Goal: Find specific page/section: Find specific page/section

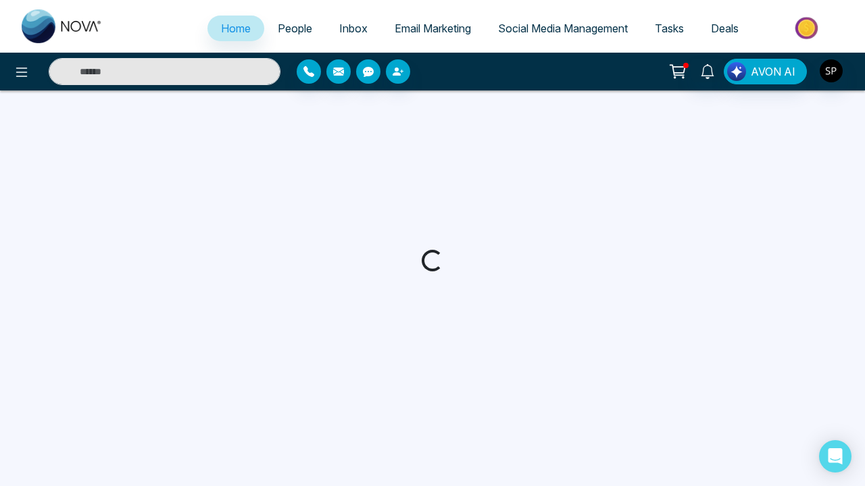
select select "*"
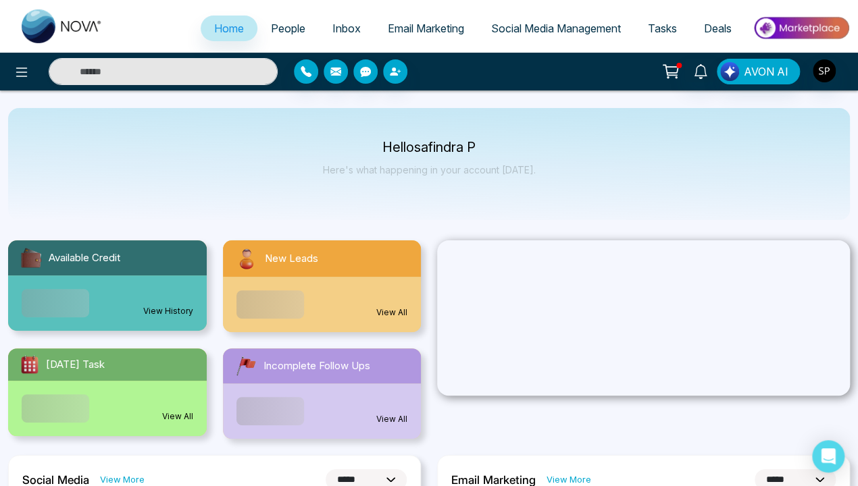
click at [168, 305] on link "View History" at bounding box center [168, 311] width 50 height 12
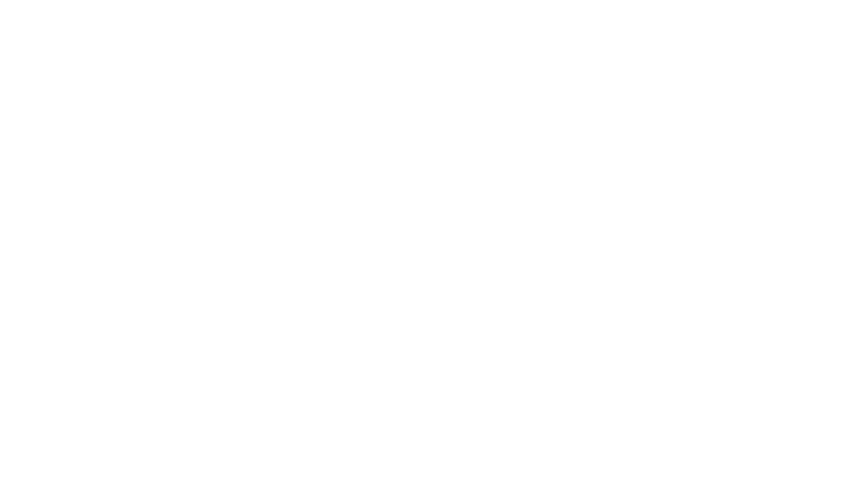
select select "*"
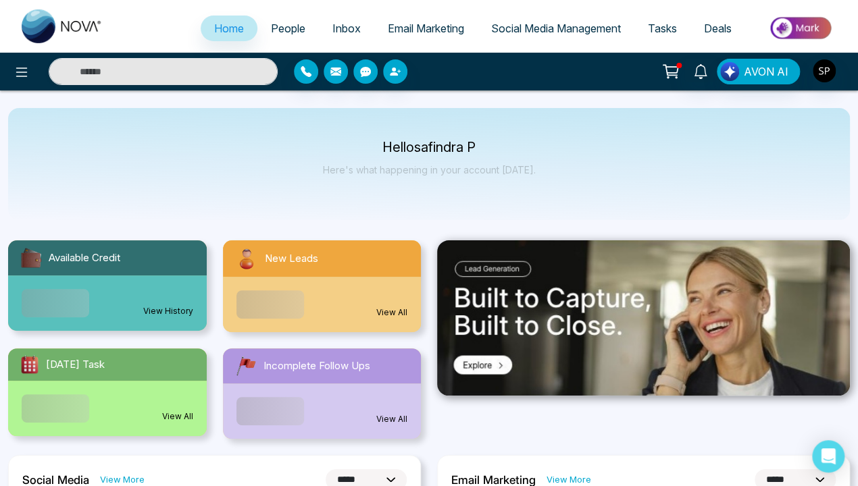
click at [392, 313] on link "View All" at bounding box center [391, 313] width 31 height 12
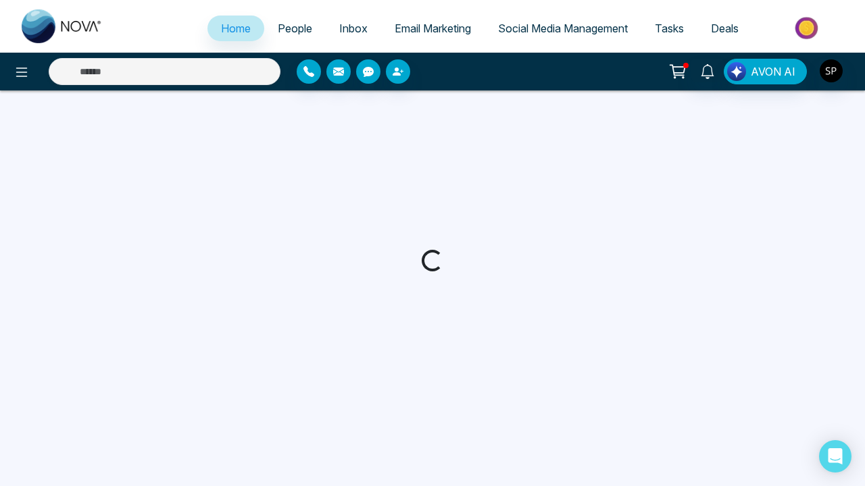
select select "*"
